Goal: Transaction & Acquisition: Subscribe to service/newsletter

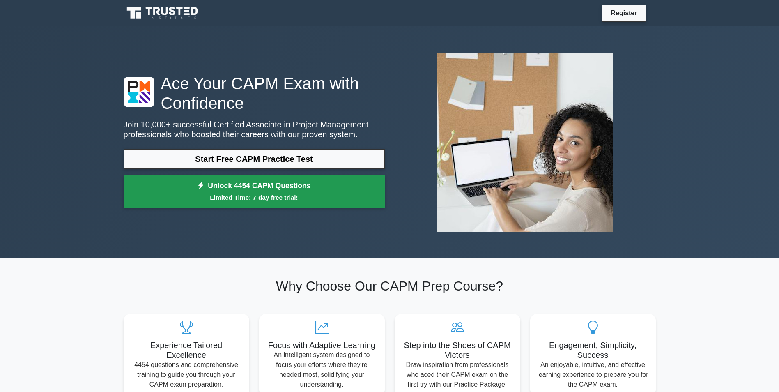
click at [331, 195] on small "Limited Time: 7-day free trial!" at bounding box center [254, 197] width 241 height 9
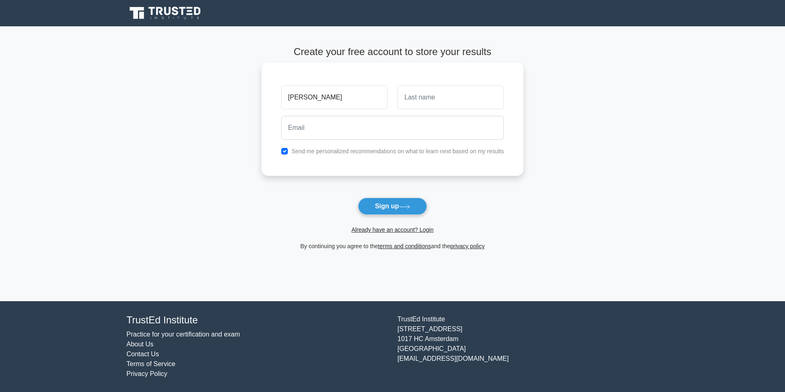
type input "[PERSON_NAME]"
click at [423, 99] on input "text" at bounding box center [450, 97] width 106 height 24
type input "mercy"
click at [392, 133] on input "email" at bounding box center [392, 128] width 223 height 24
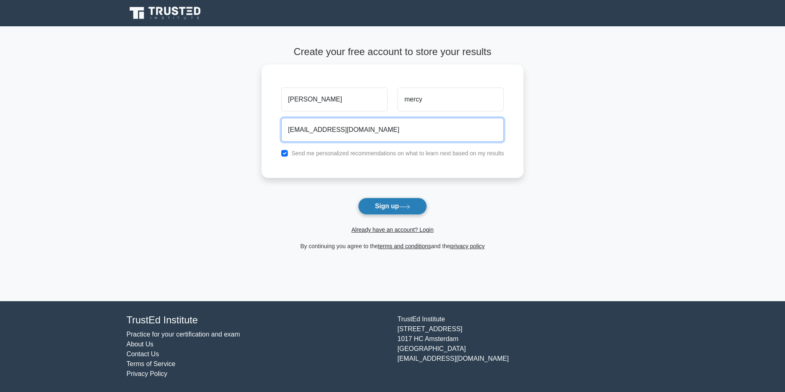
type input "[EMAIL_ADDRESS][DOMAIN_NAME]"
click at [365, 204] on button "Sign up" at bounding box center [392, 206] width 69 height 17
